Goal: Task Accomplishment & Management: Complete application form

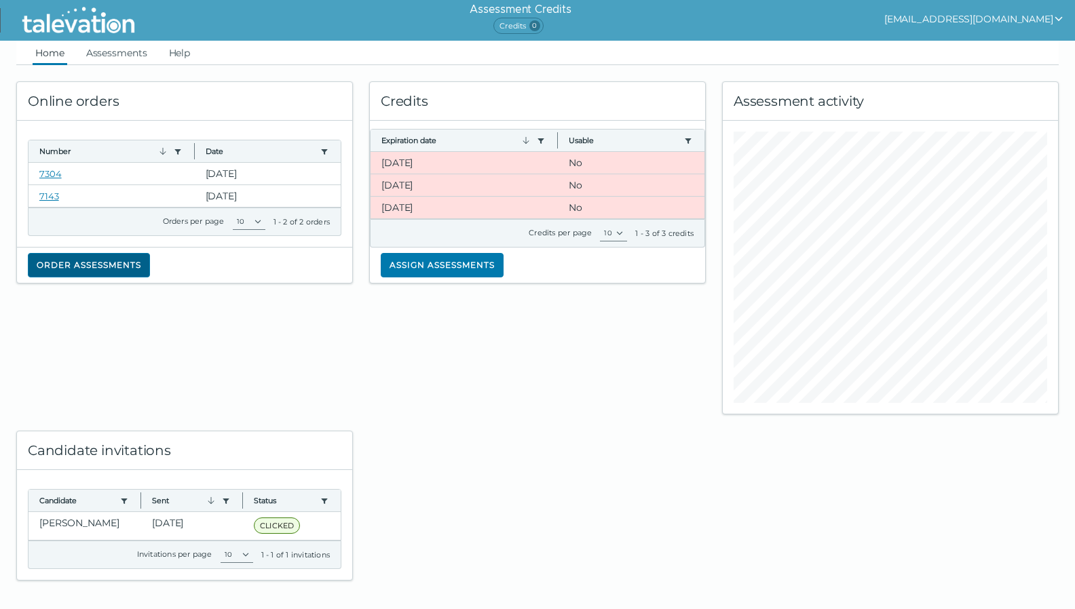
click at [94, 271] on button "Order assessments" at bounding box center [89, 265] width 122 height 24
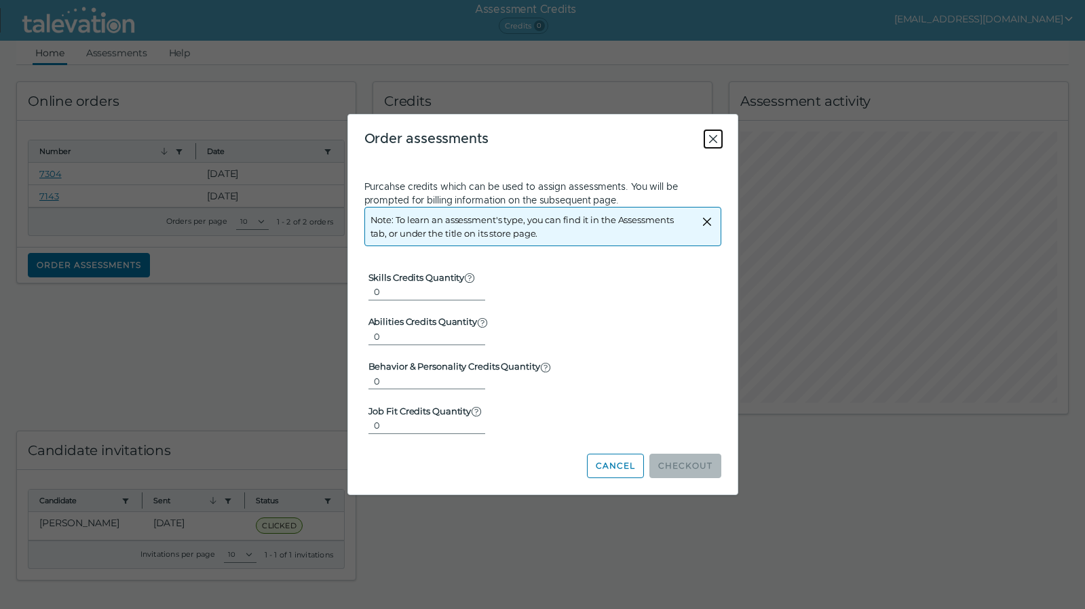
click at [713, 136] on icon "Close" at bounding box center [713, 139] width 16 height 16
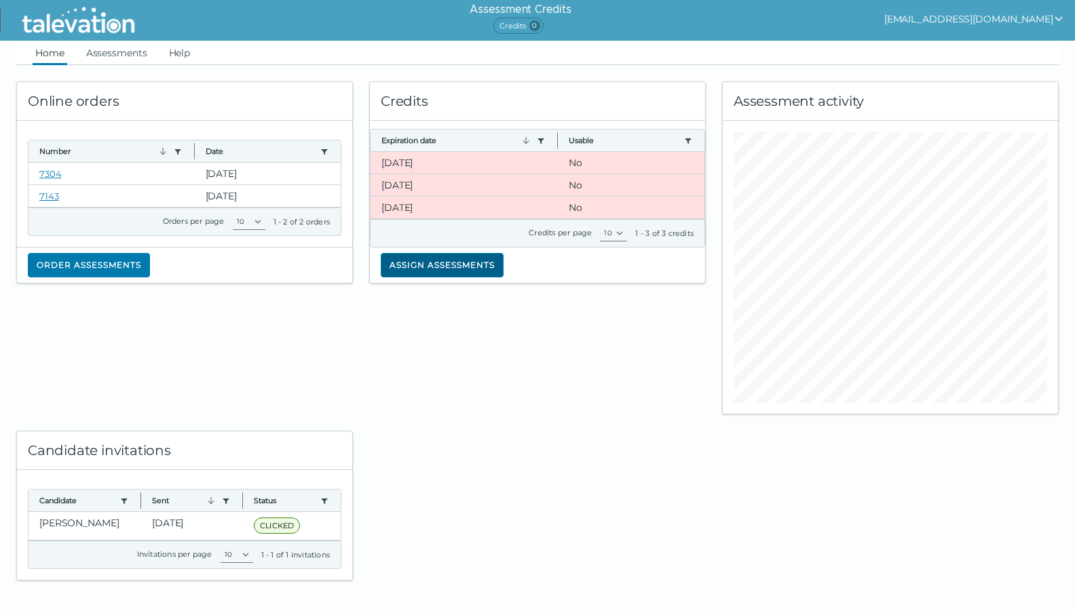
click at [448, 267] on button "Assign assessments" at bounding box center [442, 265] width 123 height 24
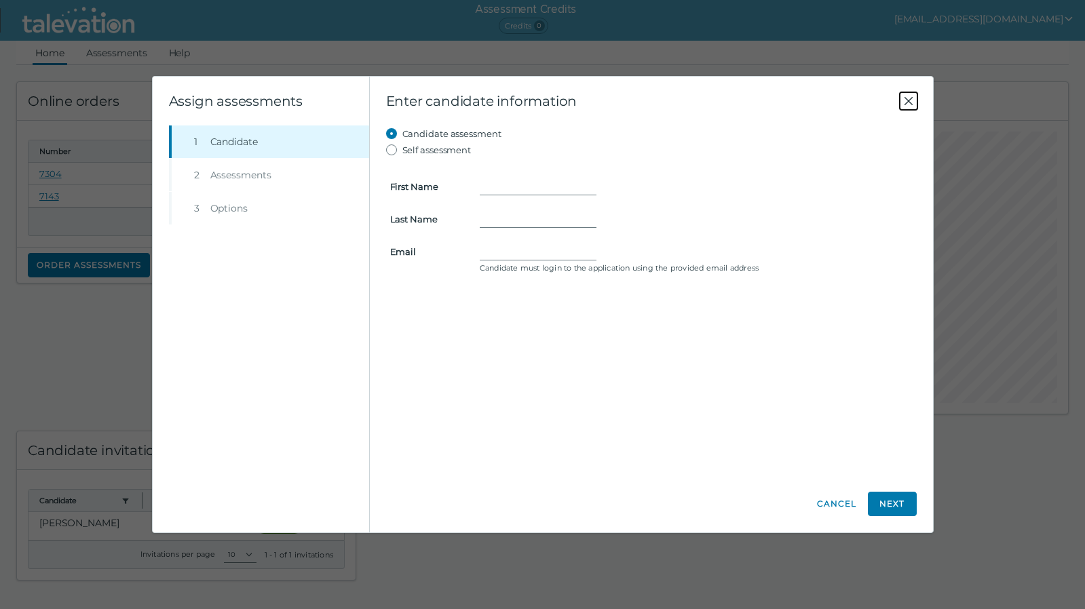
click at [903, 98] on icon "Close" at bounding box center [908, 101] width 16 height 16
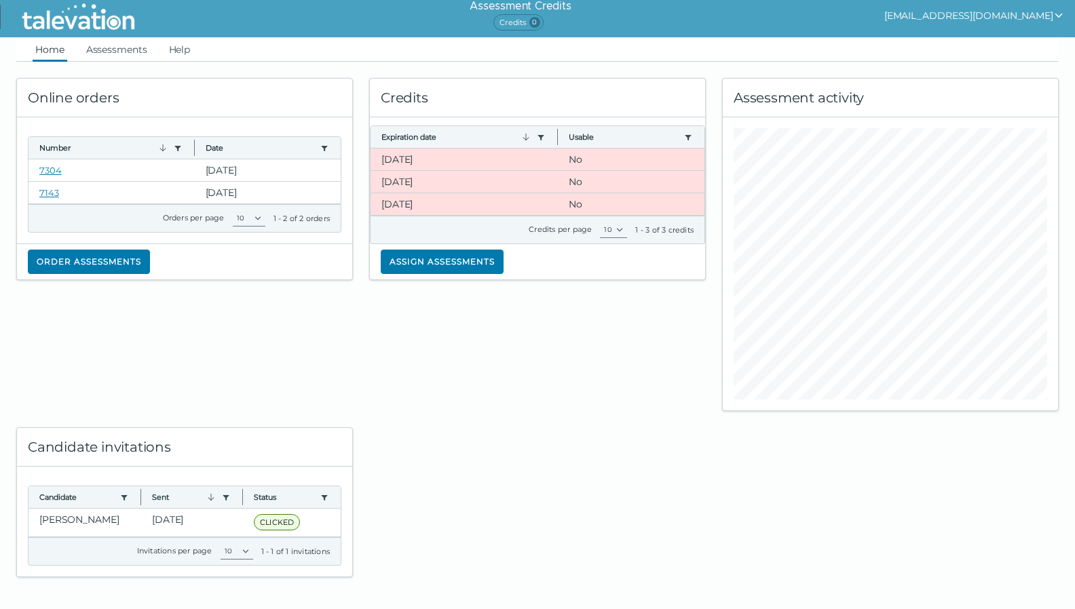
scroll to position [4, 0]
click at [117, 59] on link "Assessments" at bounding box center [116, 49] width 67 height 24
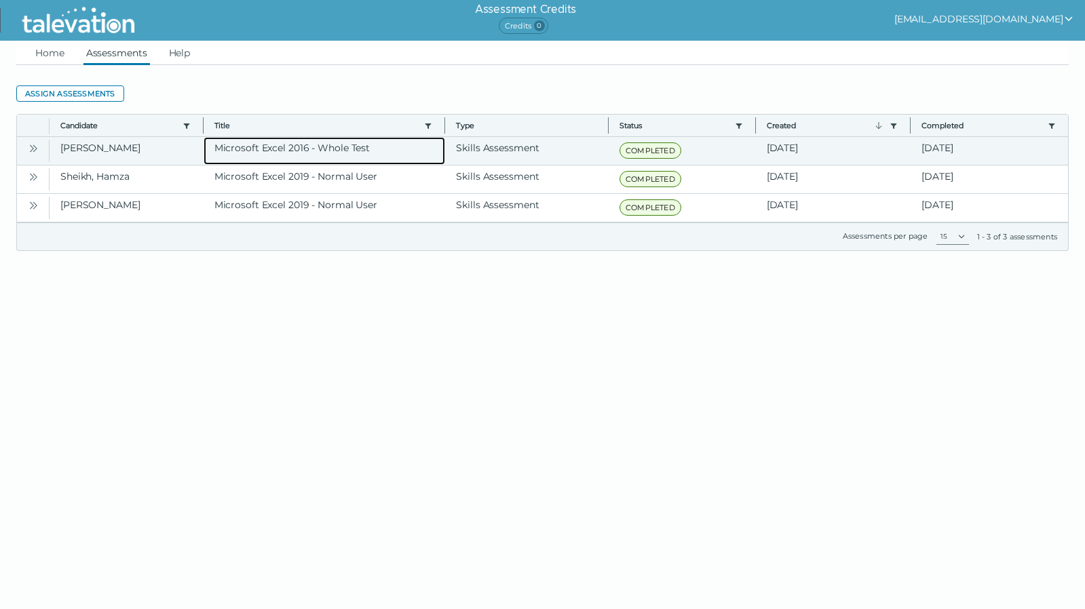
click at [305, 151] on clr-dg-cell "Microsoft Excel 2016 - Whole Test" at bounding box center [325, 151] width 242 height 28
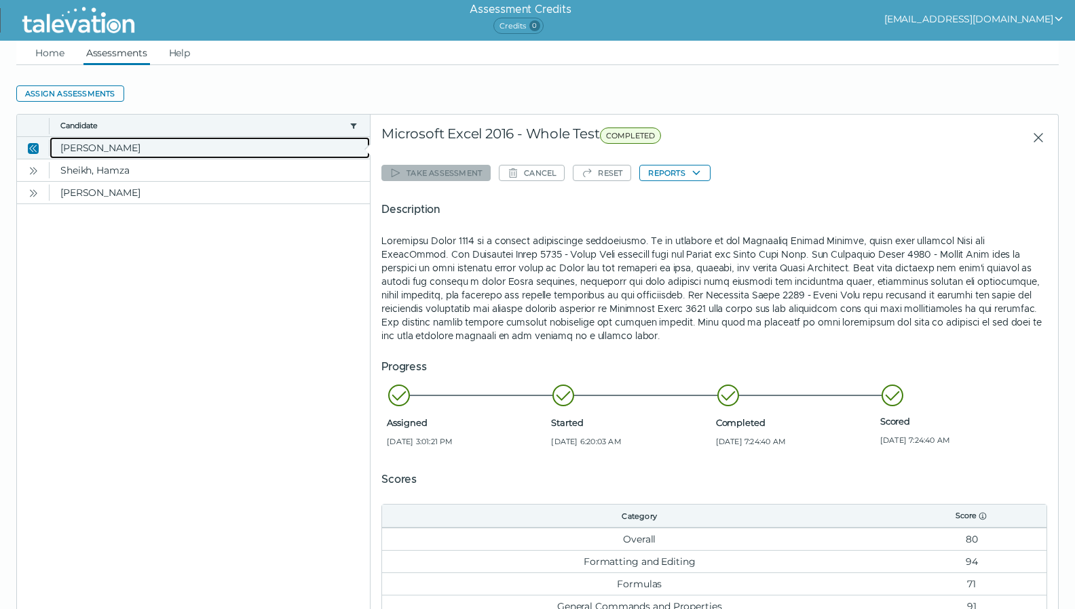
click at [305, 149] on clr-dg-cell "[PERSON_NAME]" at bounding box center [210, 148] width 320 height 22
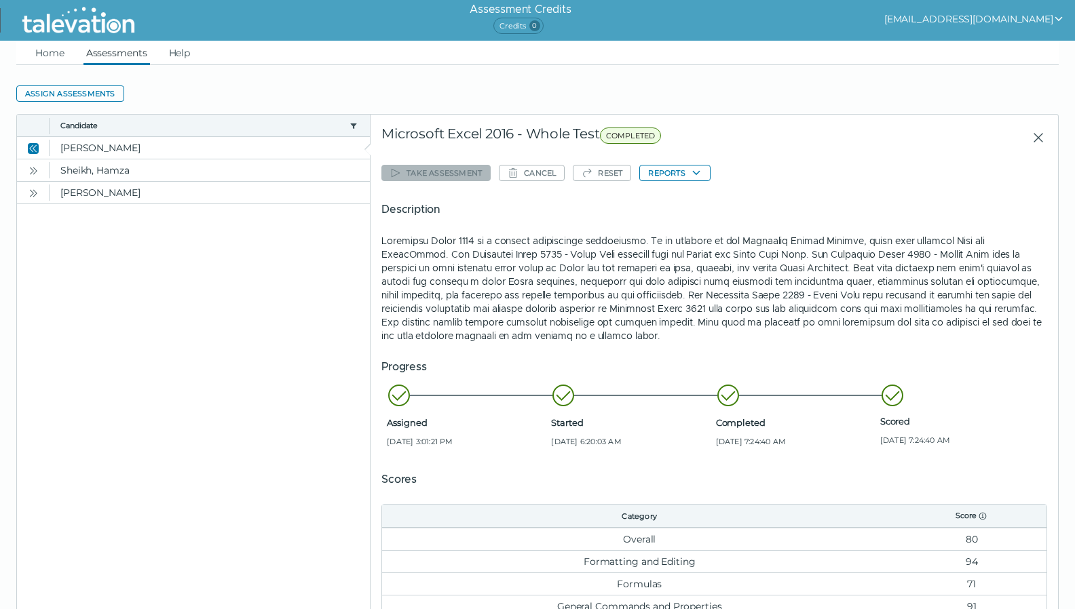
click at [630, 204] on h5 "Description" at bounding box center [714, 210] width 666 height 16
click at [690, 174] on button "Reports" at bounding box center [674, 173] width 71 height 16
click at [783, 149] on div "Microsoft Excel 2016 - Whole Test COMPLETED" at bounding box center [612, 138] width 463 height 24
click at [492, 136] on div "Microsoft Excel 2016 - Whole Test COMPLETED" at bounding box center [612, 138] width 463 height 24
click at [57, 55] on link "Home" at bounding box center [50, 53] width 35 height 24
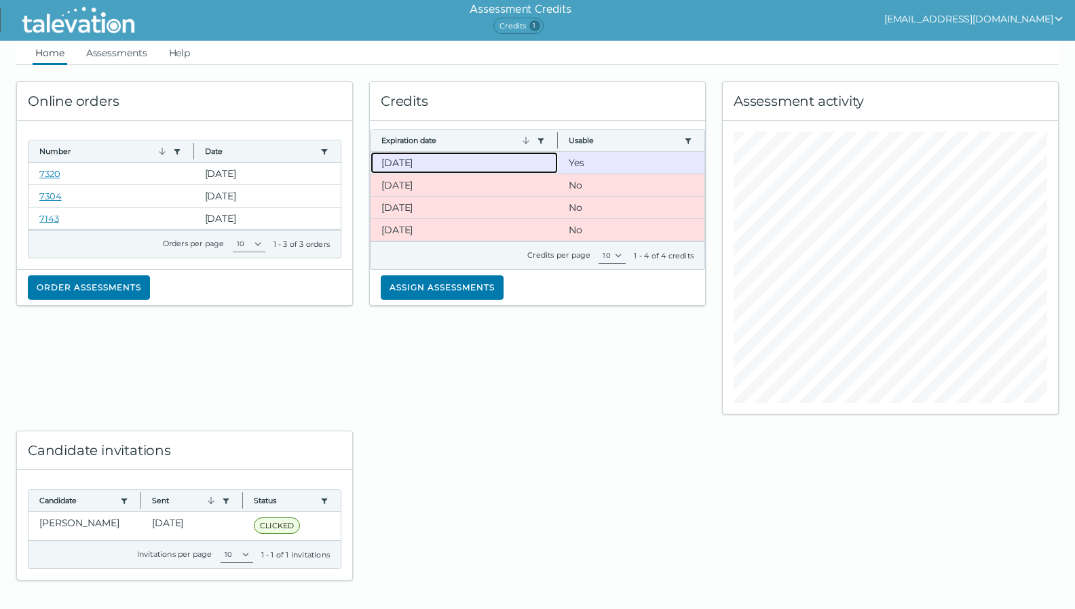
click at [445, 152] on clr-dg-cell "10-13-2025" at bounding box center [465, 163] width 188 height 22
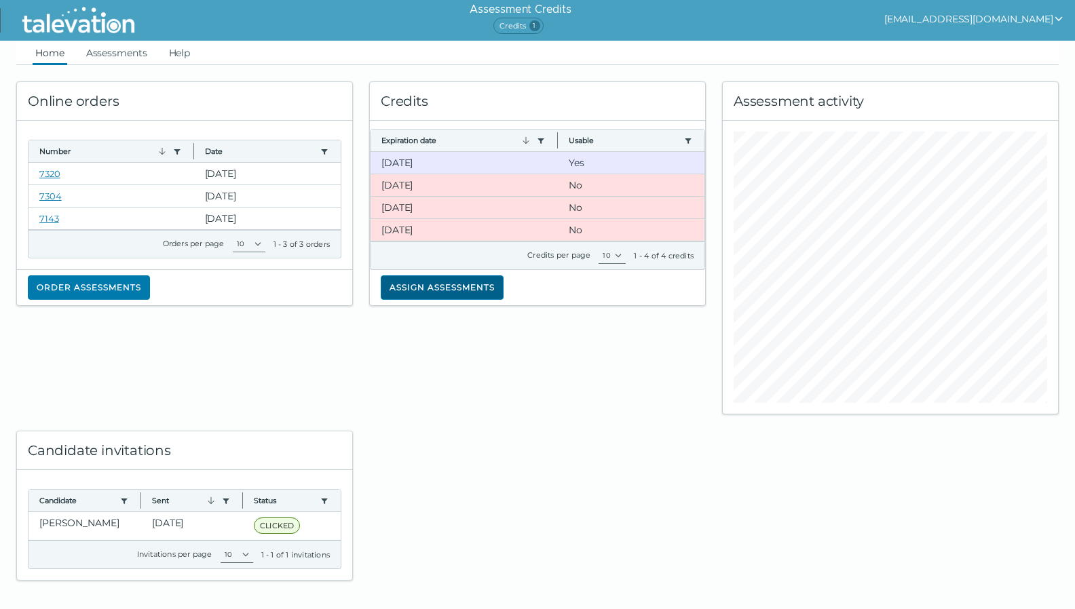
click at [458, 287] on button "Assign assessments" at bounding box center [442, 288] width 123 height 24
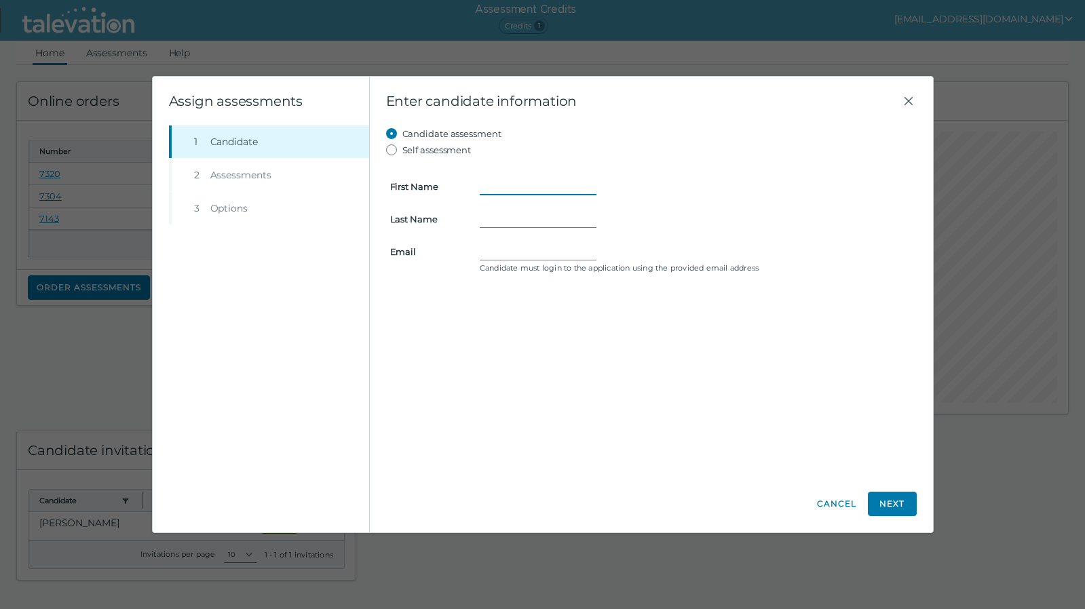
click at [501, 181] on input "First Name" at bounding box center [538, 186] width 117 height 16
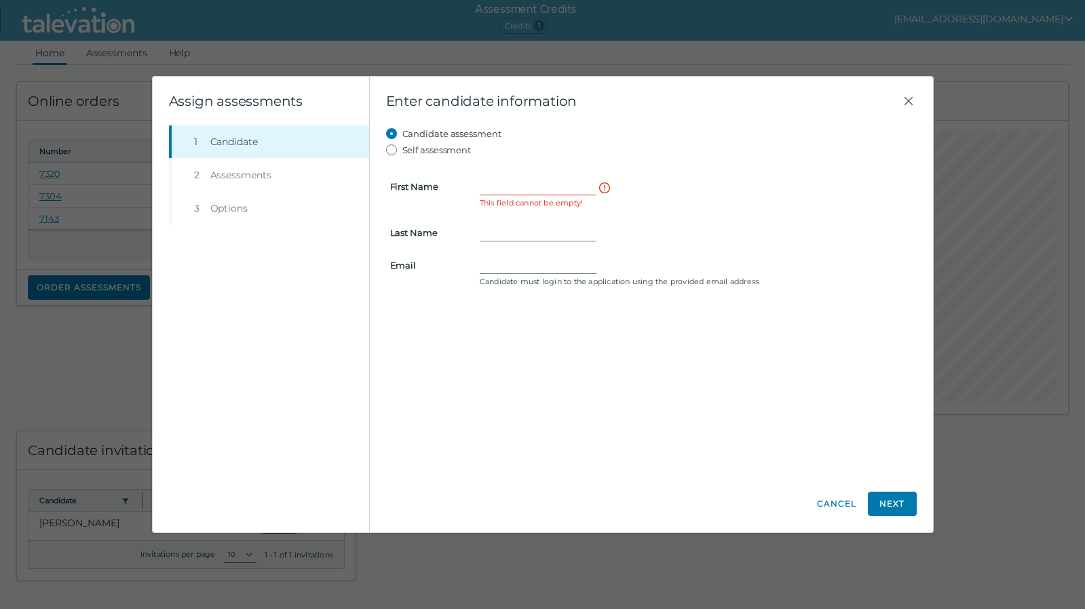
click at [860, 208] on form "First Name This field cannot be empty! Last Name Email Candidate must login to …" at bounding box center [651, 224] width 531 height 133
click at [532, 188] on input "First Name" at bounding box center [538, 186] width 117 height 16
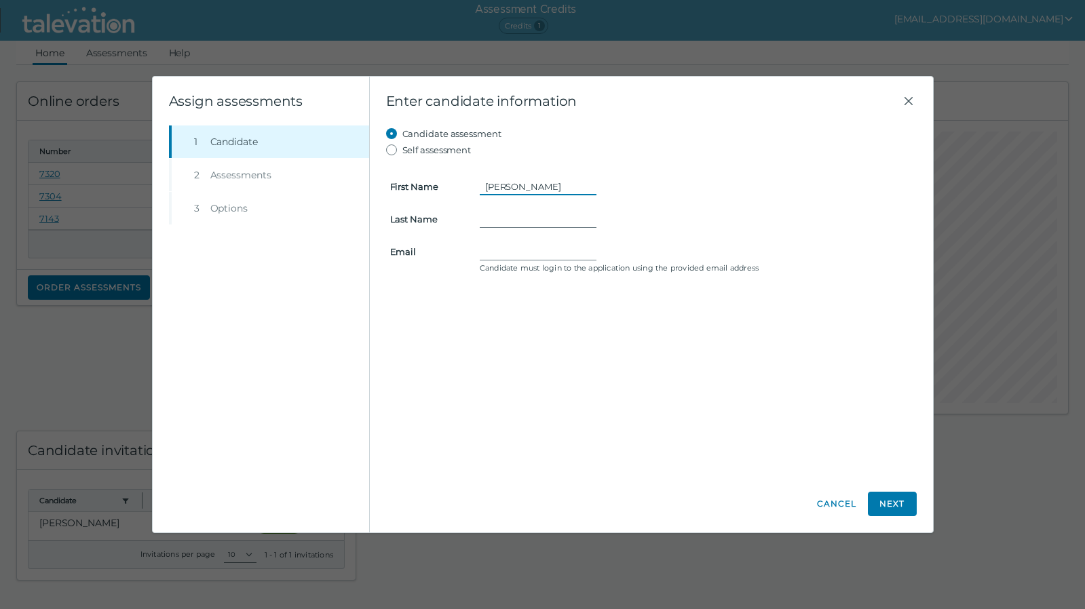
type input "Lee Anne"
click at [512, 209] on form "First Name Lee Anne Last Name Email Candidate must login to the application usi…" at bounding box center [651, 217] width 531 height 119
click at [505, 213] on input "Last Name" at bounding box center [538, 219] width 117 height 16
type input "Fausz"
click at [525, 242] on form "First Name Lee Anne Last Name Fausz Email Candidate must login to the applicati…" at bounding box center [651, 217] width 531 height 119
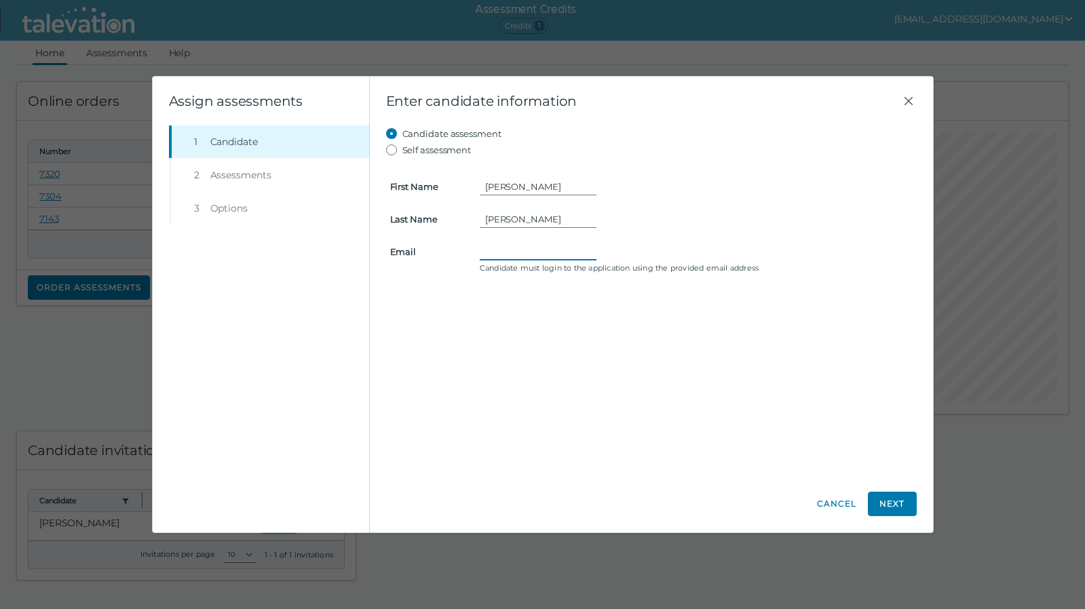
click at [506, 246] on input "Email" at bounding box center [538, 252] width 117 height 16
paste input "fausz59@hotmail.com"
type input "fausz59@hotmail.com"
click at [647, 366] on div "Candidate assessment Self assessment First Name Lee Anne Last Name Fausz Email …" at bounding box center [651, 301] width 531 height 350
click at [900, 503] on button "Next" at bounding box center [892, 504] width 49 height 24
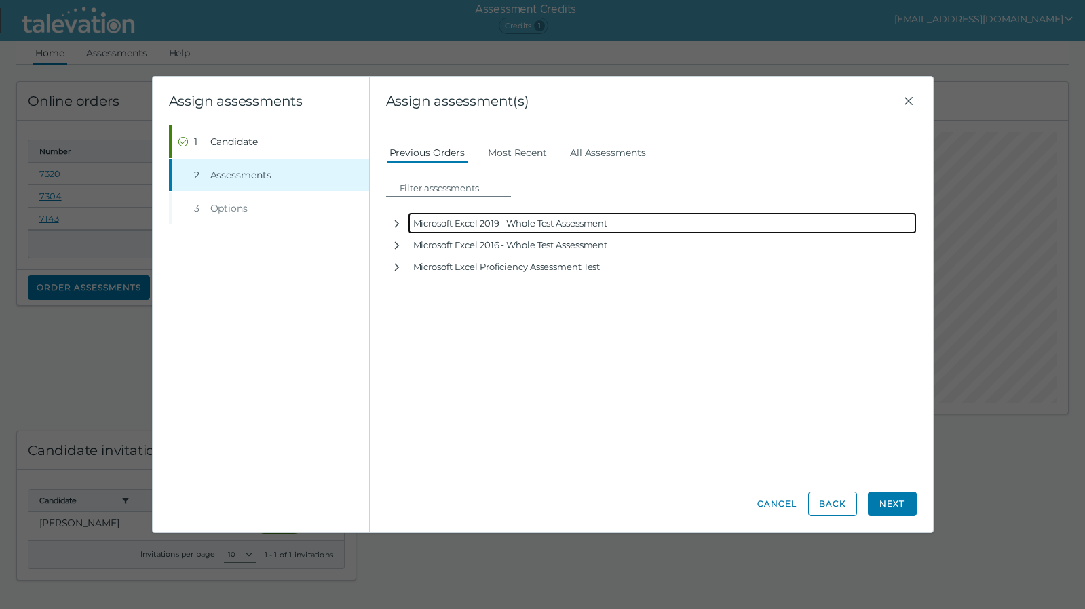
click at [430, 223] on div "Microsoft Excel 2019 - Whole Test Assessment" at bounding box center [662, 223] width 509 height 22
click at [396, 227] on icon "button" at bounding box center [396, 224] width 5 height 7
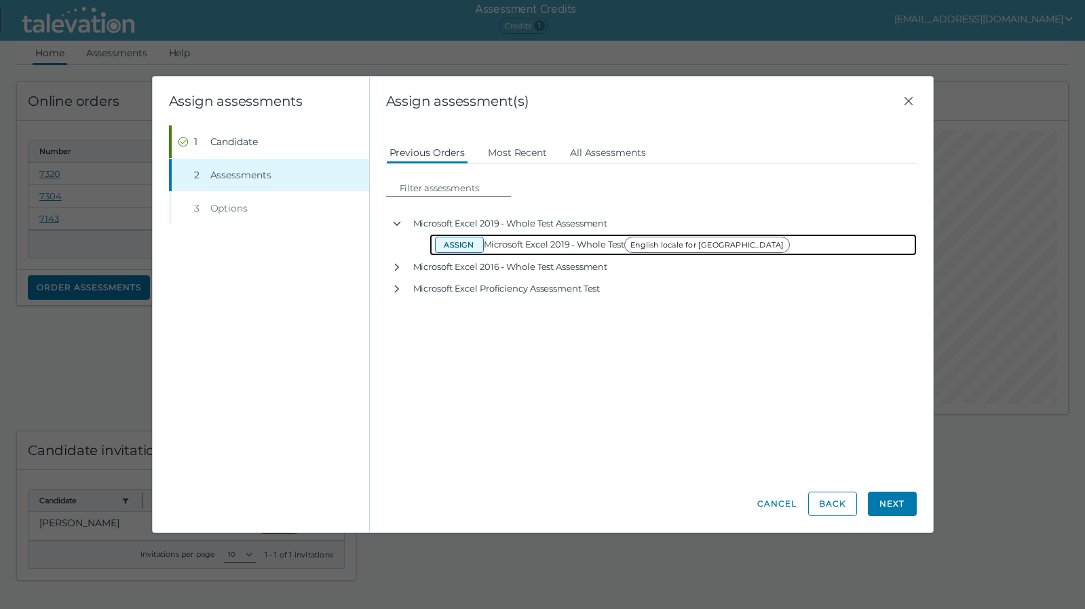
click at [461, 243] on button "Assign" at bounding box center [459, 245] width 49 height 16
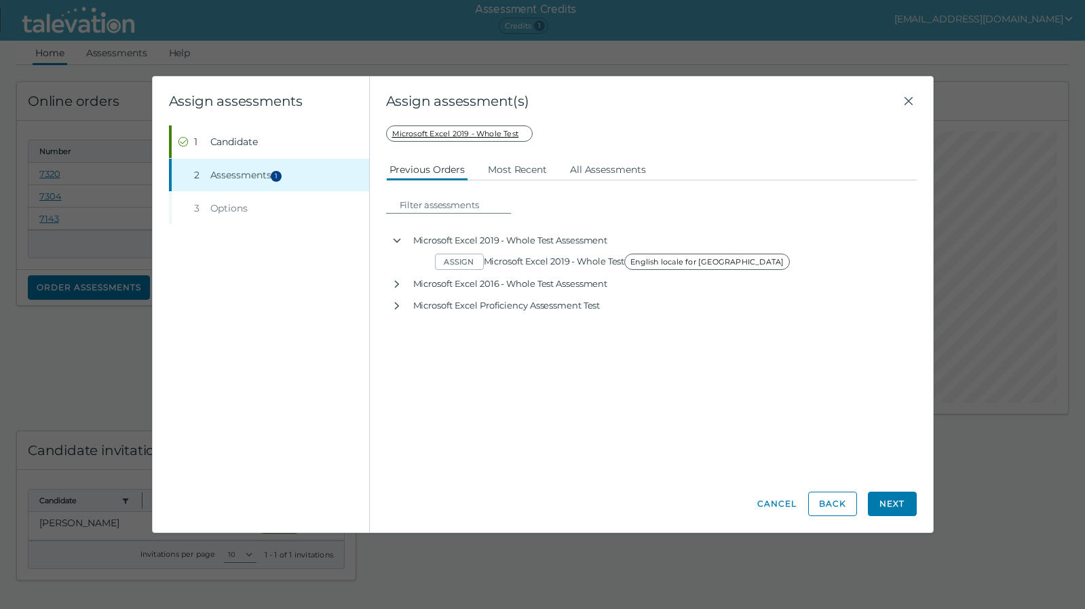
click at [722, 461] on div "Candidate assessment Self assessment First Name Lee Anne Last Name Fausz Email …" at bounding box center [651, 301] width 531 height 350
click at [907, 499] on button "Next" at bounding box center [892, 504] width 49 height 24
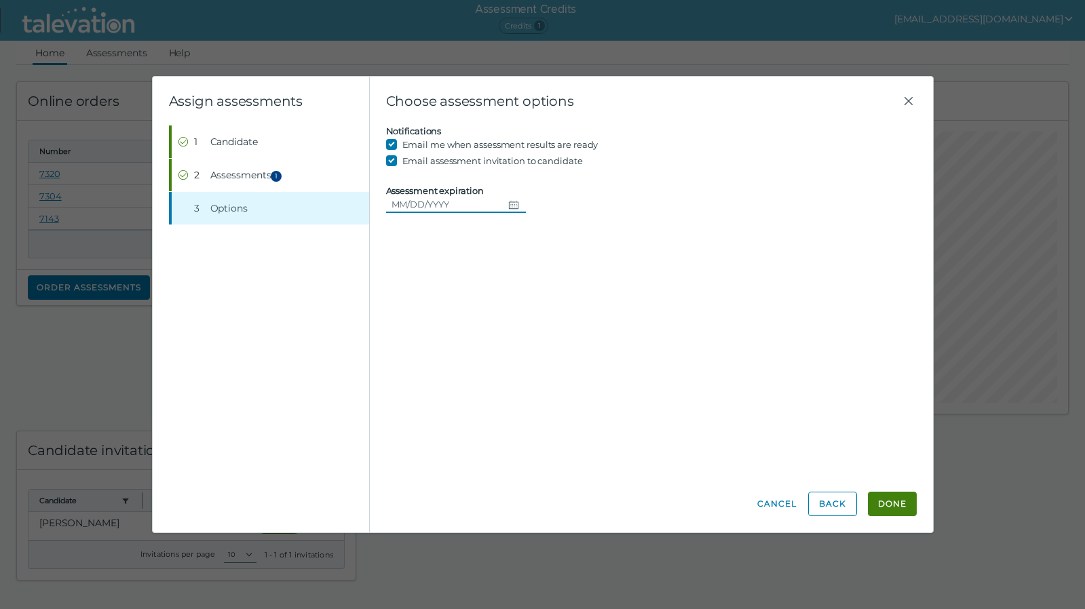
click at [404, 200] on input "Assessment expiration" at bounding box center [444, 204] width 117 height 16
click at [430, 202] on input "08" at bounding box center [444, 204] width 117 height 16
type input "08/19/2025"
click at [886, 508] on button "Done" at bounding box center [892, 504] width 49 height 24
